Goal: Find specific page/section: Find specific page/section

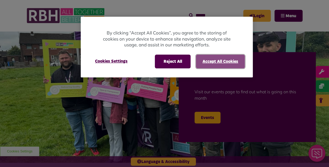
click at [204, 65] on button "Accept All Cookies" at bounding box center [220, 62] width 49 height 14
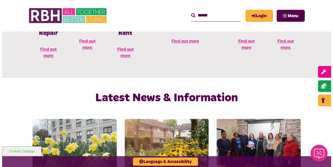
scroll to position [259, 0]
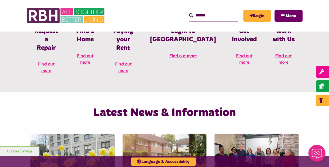
click at [293, 15] on span "Menu" at bounding box center [291, 16] width 11 height 4
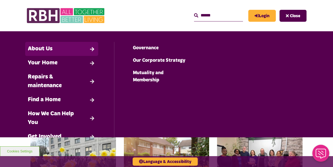
click at [86, 50] on link "About Us" at bounding box center [61, 49] width 73 height 14
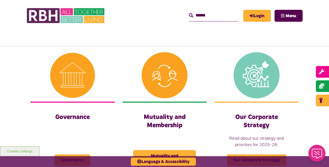
scroll to position [159, 0]
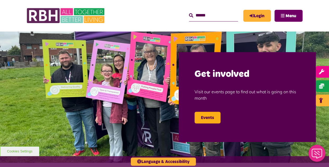
click at [293, 15] on span "Menu" at bounding box center [291, 16] width 11 height 4
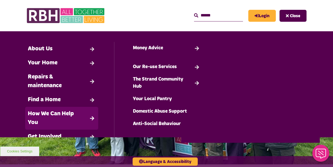
scroll to position [26, 0]
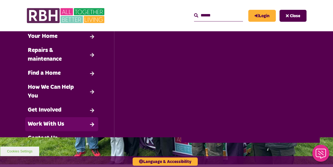
click at [85, 123] on link "Work With Us" at bounding box center [61, 124] width 73 height 14
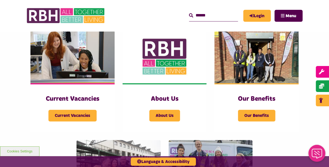
scroll to position [106, 0]
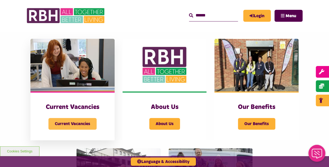
click at [74, 121] on span "Current Vacancies" at bounding box center [72, 124] width 48 height 12
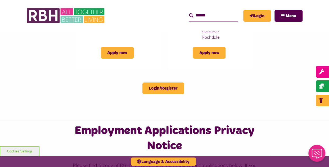
scroll to position [318, 0]
